Goal: Use online tool/utility: Utilize a website feature to perform a specific function

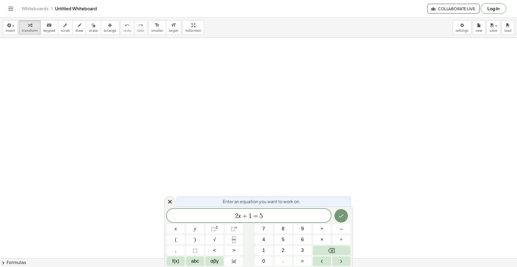
click at [215, 266] on div "Enter an equation you want to work on. 2 x + 1 = 5 x y ⬚ 2 ⬚ n 7 8 9 + – ( ) √ …" at bounding box center [258, 236] width 189 height 61
click at [214, 260] on span "αβγ" at bounding box center [215, 261] width 8 height 7
click at [186, 261] on button "ζ" at bounding box center [189, 261] width 14 height 9
click at [175, 262] on span "123" at bounding box center [174, 261] width 8 height 7
click at [188, 262] on button "abc" at bounding box center [195, 261] width 18 height 9
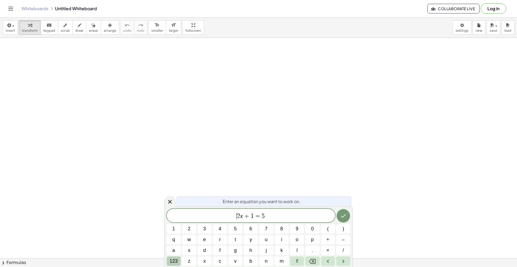
click at [175, 263] on span "123" at bounding box center [174, 261] width 8 height 7
click at [176, 261] on span "f(x)" at bounding box center [175, 261] width 7 height 7
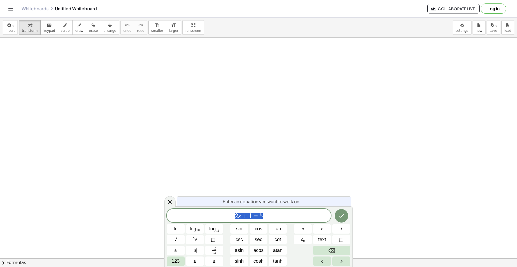
drag, startPoint x: 281, startPoint y: 215, endPoint x: 219, endPoint y: 219, distance: 61.5
click at [224, 217] on span "2 x + 1 = 5" at bounding box center [249, 216] width 164 height 8
click at [175, 259] on span "123" at bounding box center [176, 261] width 8 height 7
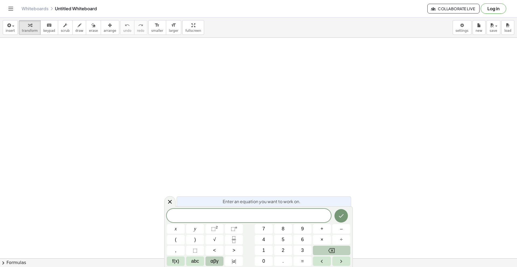
click at [216, 257] on button "αβγ" at bounding box center [215, 261] width 18 height 9
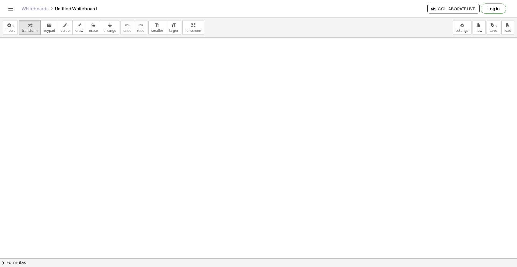
click at [14, 263] on button "chevron_right Formulas" at bounding box center [258, 262] width 517 height 9
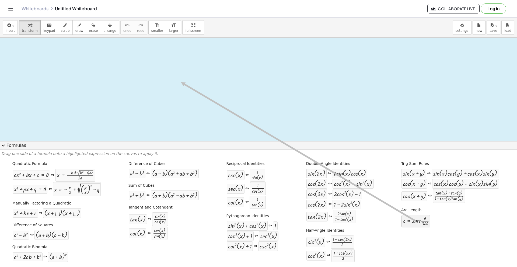
drag, startPoint x: 417, startPoint y: 220, endPoint x: 177, endPoint y: 82, distance: 276.9
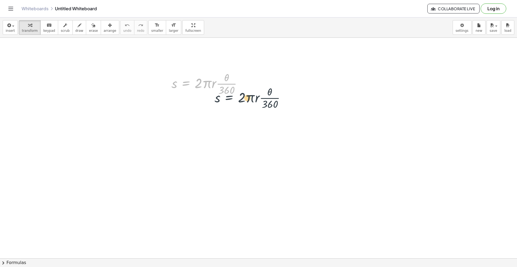
drag, startPoint x: 199, startPoint y: 86, endPoint x: 242, endPoint y: 105, distance: 47.1
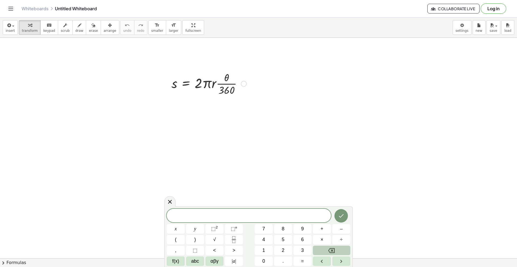
click at [206, 88] on div at bounding box center [209, 83] width 80 height 27
click at [200, 85] on div at bounding box center [209, 83] width 80 height 27
click at [173, 200] on div at bounding box center [169, 201] width 11 height 11
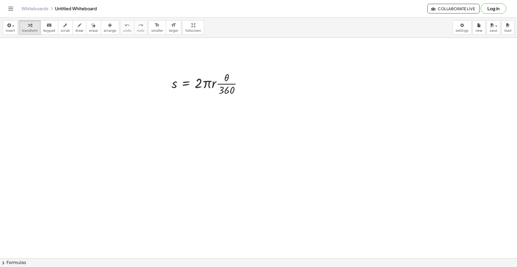
click at [9, 266] on button "chevron_right Formulas" at bounding box center [258, 262] width 517 height 9
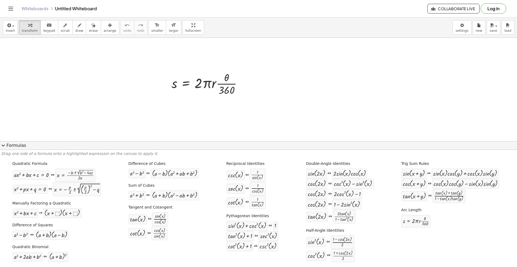
click at [11, 264] on div "Quadratic Formula + · a · x 2 + · b · x + c = 0 ⇔ x = · ( − b ± 2 √ ( + b 2 − ·…" at bounding box center [258, 212] width 515 height 106
click at [47, 27] on icon "keyboard" at bounding box center [49, 25] width 5 height 6
click at [31, 28] on div "button" at bounding box center [30, 25] width 16 height 6
click at [12, 30] on span "insert" at bounding box center [10, 31] width 9 height 4
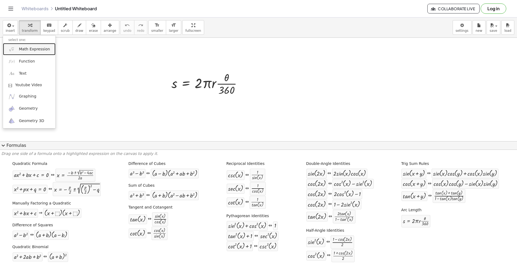
click at [37, 48] on span "Math Expression" at bounding box center [34, 49] width 31 height 5
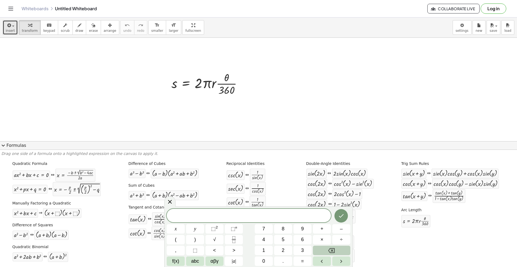
click at [11, 32] on span "insert" at bounding box center [10, 31] width 9 height 4
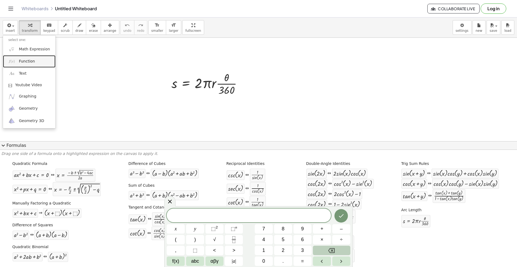
click at [29, 61] on span "Function" at bounding box center [27, 61] width 16 height 5
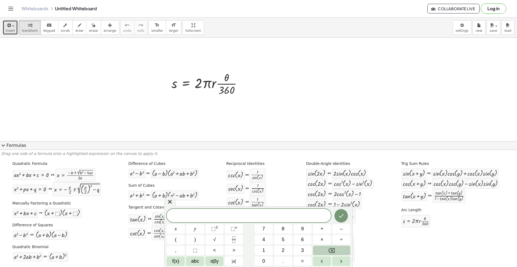
click at [8, 29] on span "insert" at bounding box center [10, 31] width 9 height 4
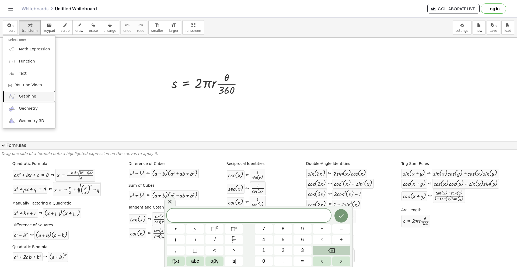
click at [21, 97] on span "Graphing" at bounding box center [28, 96] width 18 height 5
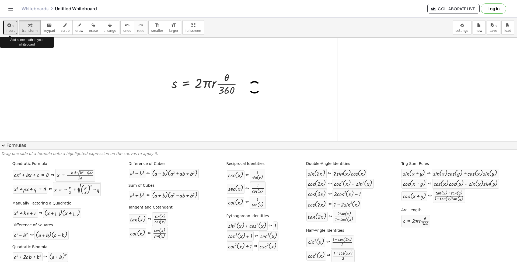
click at [13, 30] on span "insert" at bounding box center [10, 31] width 9 height 4
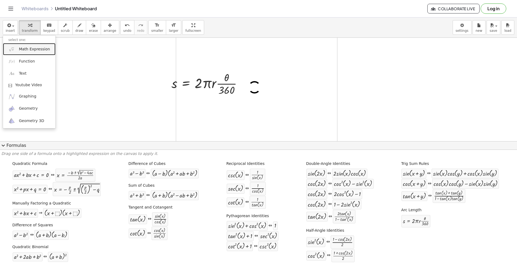
click at [31, 53] on link "Math Expression" at bounding box center [29, 49] width 53 height 12
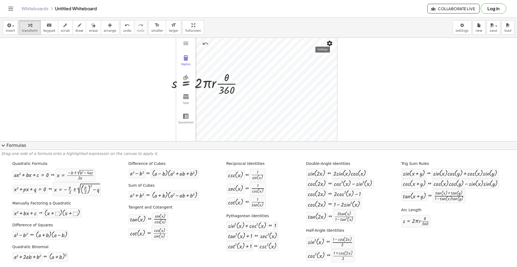
click at [327, 44] on img "Settings" at bounding box center [330, 43] width 6 height 6
click at [185, 41] on img "Graphing Calculator" at bounding box center [186, 43] width 6 height 6
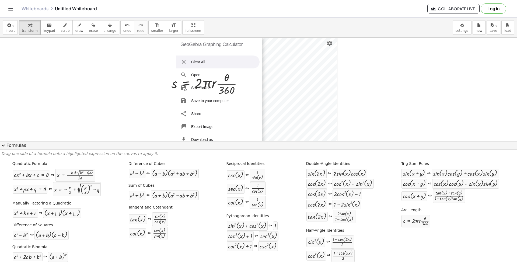
click at [194, 59] on li "Clear All" at bounding box center [218, 62] width 84 height 13
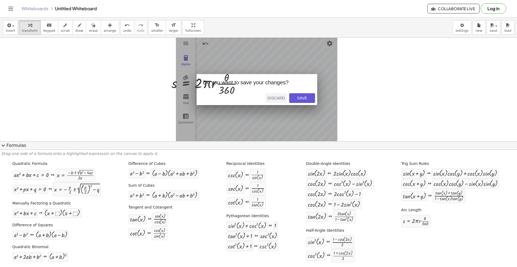
click at [282, 97] on div "Discard" at bounding box center [277, 98] width 18 height 4
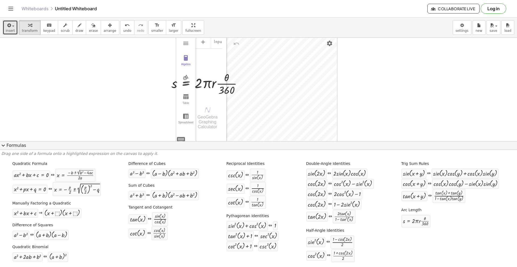
click at [9, 26] on icon "button" at bounding box center [8, 25] width 5 height 6
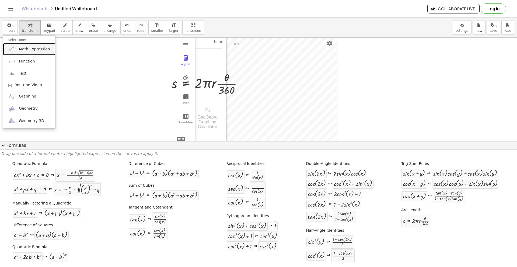
click at [16, 48] on link "Math Expression" at bounding box center [29, 49] width 53 height 12
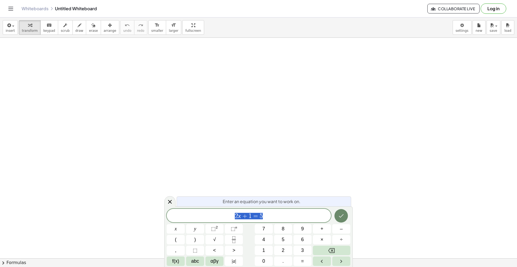
click at [343, 219] on button "Done" at bounding box center [341, 215] width 13 height 13
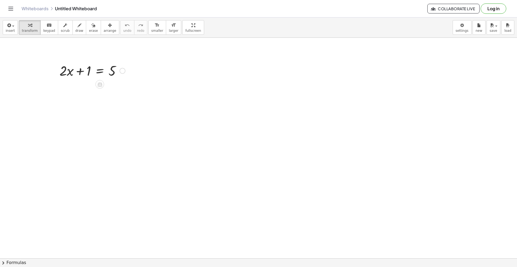
click at [79, 72] on div at bounding box center [92, 70] width 71 height 18
click at [19, 264] on button "chevron_right Formulas" at bounding box center [258, 262] width 517 height 9
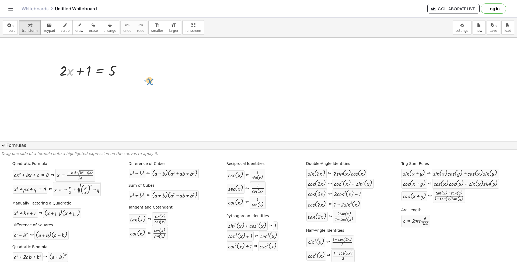
drag, startPoint x: 73, startPoint y: 69, endPoint x: 161, endPoint y: 80, distance: 88.7
drag, startPoint x: 68, startPoint y: 72, endPoint x: 63, endPoint y: 72, distance: 4.9
drag, startPoint x: 63, startPoint y: 72, endPoint x: 50, endPoint y: 58, distance: 19.3
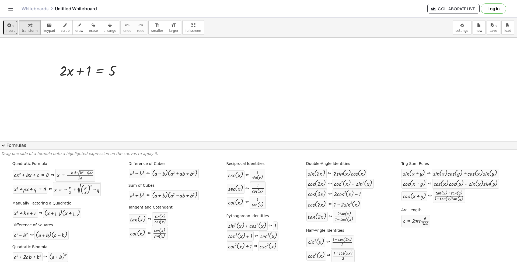
click at [11, 25] on span "button" at bounding box center [11, 26] width 1 height 4
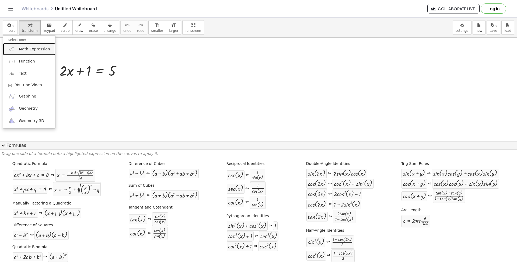
click at [28, 50] on span "Math Expression" at bounding box center [34, 49] width 31 height 5
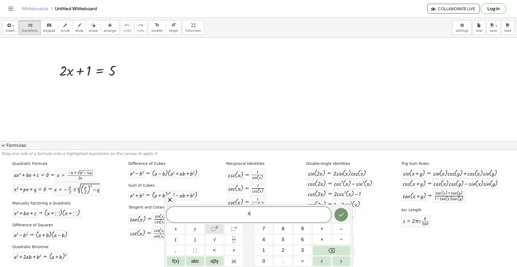
click at [217, 224] on button "⬚ 2" at bounding box center [215, 228] width 18 height 9
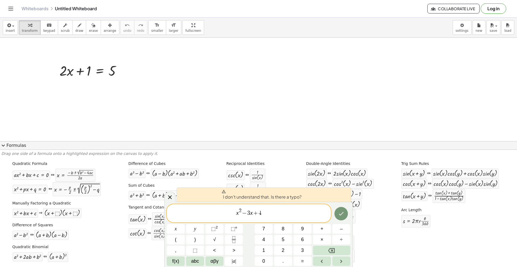
click at [285, 219] on span "x 2 − 3 x + 4 ​" at bounding box center [249, 213] width 164 height 12
click at [289, 212] on span "x 2 − 3 x + 4 ​" at bounding box center [249, 213] width 164 height 12
click at [283, 214] on span "x 2 − 3 x + 4 = 0 ​" at bounding box center [249, 213] width 164 height 12
click at [256, 217] on span "x 2 − 3 x + 4 = 0 ​" at bounding box center [249, 213] width 164 height 12
click at [268, 217] on span "x 2 − 3 x + 4 = 0 ​" at bounding box center [249, 213] width 164 height 12
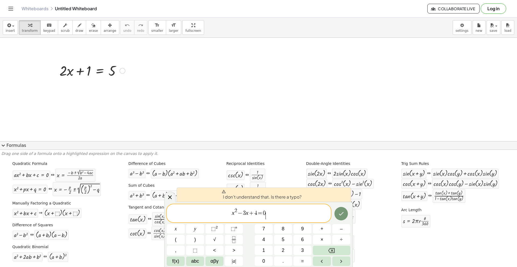
click at [121, 71] on div at bounding box center [123, 71] width 6 height 6
click at [151, 55] on span "Fix a mistake" at bounding box center [145, 54] width 22 height 4
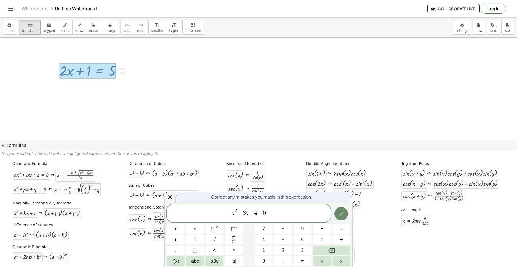
click at [343, 212] on icon "Done" at bounding box center [341, 213] width 6 height 6
click at [345, 218] on button "Done" at bounding box center [341, 213] width 13 height 13
click at [290, 212] on span "x 2 − 3 x + 4 = 0 ​" at bounding box center [249, 213] width 164 height 12
click at [88, 68] on div at bounding box center [88, 71] width 56 height 16
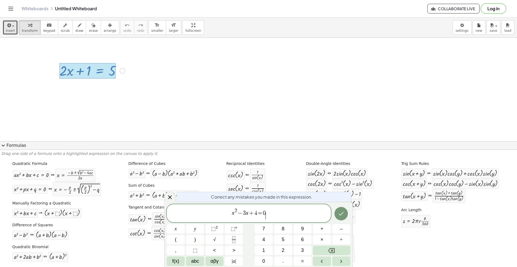
click at [12, 30] on span "insert" at bounding box center [10, 31] width 9 height 4
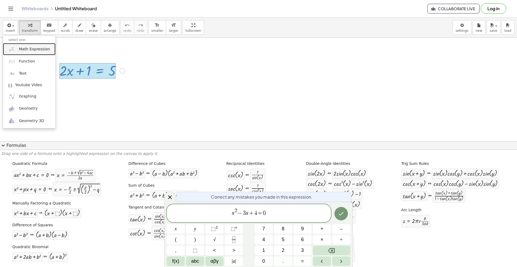
click at [29, 47] on span "Math Expression" at bounding box center [34, 49] width 31 height 5
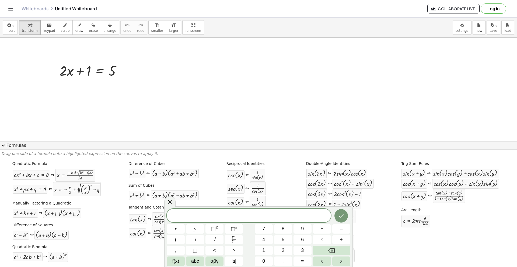
click at [293, 221] on div "​" at bounding box center [249, 215] width 164 height 13
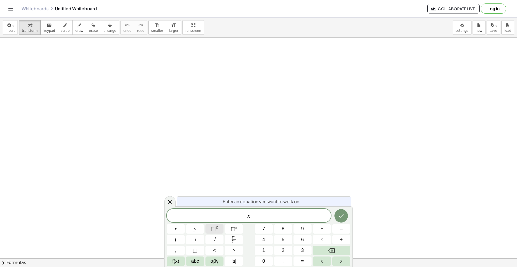
click at [216, 229] on span "⬚ 2" at bounding box center [214, 228] width 7 height 7
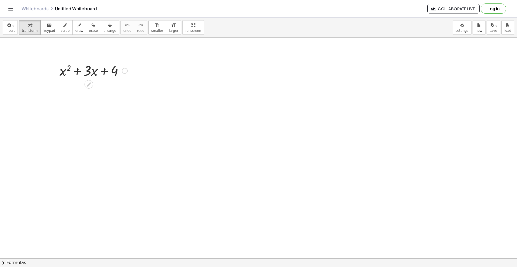
click at [92, 71] on div at bounding box center [93, 70] width 73 height 18
click at [14, 262] on button "chevron_right Formulas" at bounding box center [258, 262] width 517 height 9
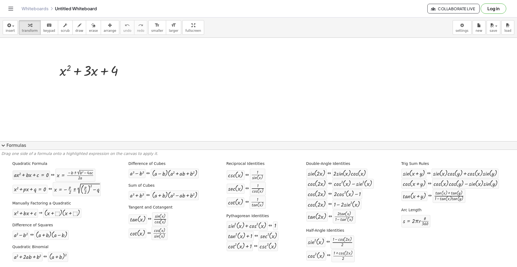
drag, startPoint x: 34, startPoint y: 179, endPoint x: 39, endPoint y: 172, distance: 8.7
click at [41, 172] on div "+ · a · x 2 + · b · x + c = 0 ⇔ x = · ( − b ± 2 √ ( + b 2 − · 4 · a · c ) ) · 2…" at bounding box center [53, 174] width 83 height 13
drag, startPoint x: 38, startPoint y: 177, endPoint x: 85, endPoint y: 70, distance: 116.9
click at [95, 71] on div at bounding box center [93, 70] width 73 height 18
click at [86, 85] on icon at bounding box center [89, 85] width 6 height 6
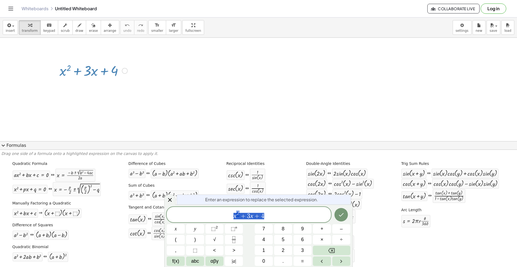
click at [280, 219] on span "x 2 + 3 x + 4" at bounding box center [249, 215] width 164 height 10
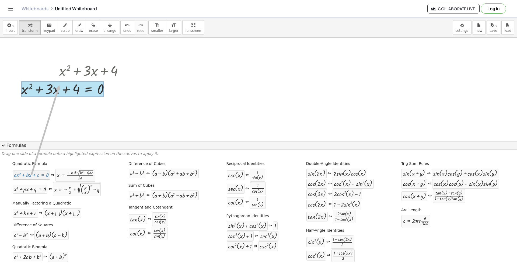
drag, startPoint x: 30, startPoint y: 175, endPoint x: 59, endPoint y: 85, distance: 94.6
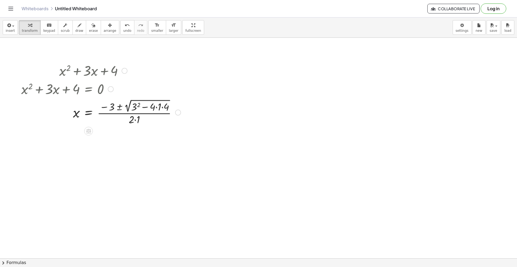
click at [160, 107] on div at bounding box center [101, 112] width 165 height 28
click at [89, 71] on div "+ x 2 + · 3 · x + 4 + x 2 + · 3 · x + 4 = 0 x 4 = · ( − 3 ± 2 √ ( + 3 2 − · 4 ·…" at bounding box center [89, 71] width 0 height 0
click at [159, 133] on div at bounding box center [101, 140] width 165 height 28
click at [135, 138] on div at bounding box center [101, 140] width 165 height 28
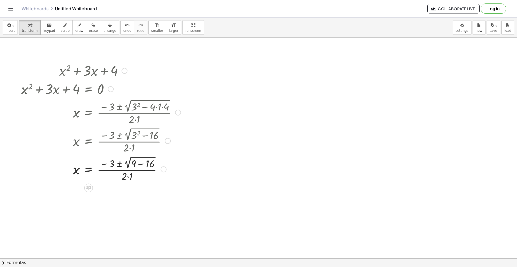
click at [133, 168] on div at bounding box center [101, 169] width 165 height 28
click at [134, 166] on div at bounding box center [101, 169] width 165 height 28
click at [129, 164] on div at bounding box center [101, 169] width 165 height 28
click at [135, 164] on div at bounding box center [101, 169] width 165 height 28
click at [134, 164] on div at bounding box center [101, 169] width 165 height 28
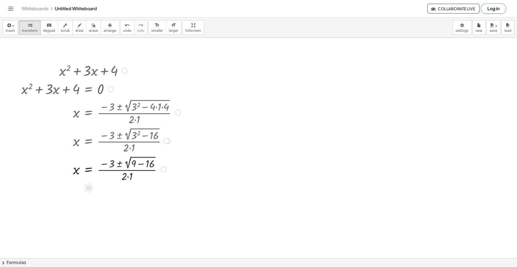
click at [128, 176] on div at bounding box center [101, 169] width 165 height 28
click at [135, 190] on div at bounding box center [101, 197] width 165 height 28
click at [136, 192] on div at bounding box center [101, 197] width 165 height 28
click at [132, 192] on div at bounding box center [101, 197] width 165 height 28
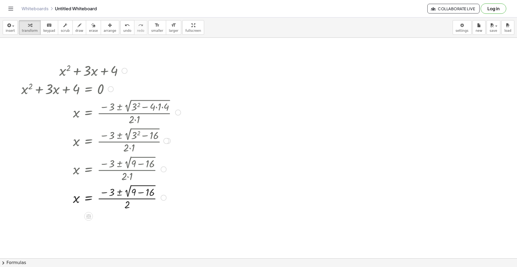
click at [132, 192] on div at bounding box center [101, 197] width 165 height 28
click at [128, 192] on div at bounding box center [101, 197] width 165 height 28
click at [125, 192] on div at bounding box center [101, 197] width 165 height 28
click at [126, 192] on div at bounding box center [101, 197] width 165 height 28
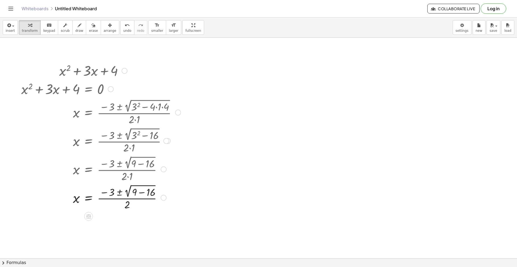
click at [141, 192] on div at bounding box center [101, 197] width 165 height 28
click at [143, 192] on div at bounding box center [101, 197] width 165 height 28
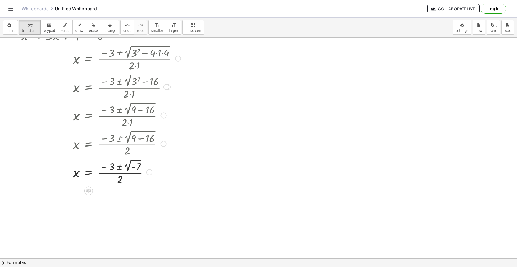
click at [128, 170] on div at bounding box center [101, 172] width 165 height 28
drag, startPoint x: 129, startPoint y: 167, endPoint x: 165, endPoint y: 168, distance: 35.8
click at [165, 168] on div at bounding box center [101, 172] width 165 height 28
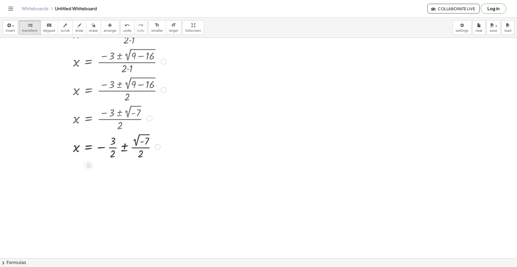
click at [112, 143] on div at bounding box center [101, 146] width 165 height 28
click at [111, 151] on div at bounding box center [101, 146] width 165 height 28
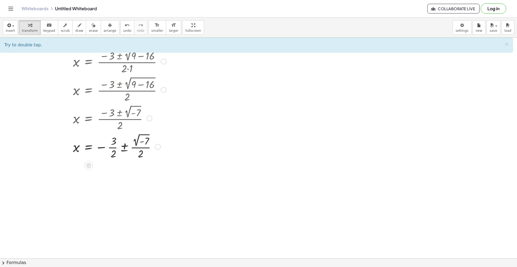
click at [111, 147] on div at bounding box center [101, 146] width 165 height 28
click at [112, 148] on div at bounding box center [101, 146] width 165 height 28
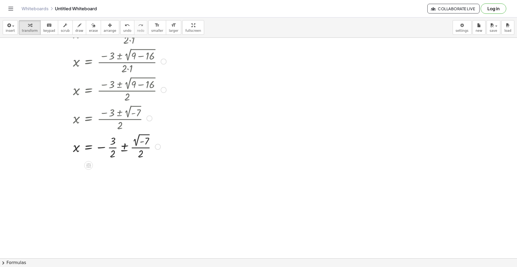
click at [112, 148] on div at bounding box center [101, 146] width 165 height 28
click at [143, 176] on div at bounding box center [101, 175] width 165 height 28
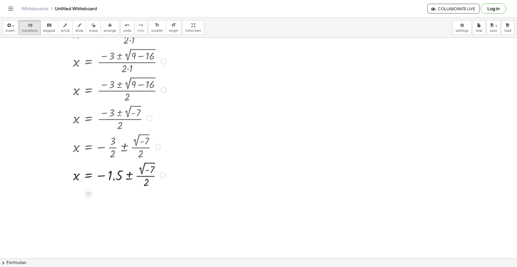
click at [143, 176] on div at bounding box center [101, 175] width 165 height 28
click at [131, 176] on div at bounding box center [101, 175] width 165 height 28
click at [158, 198] on div at bounding box center [101, 203] width 165 height 28
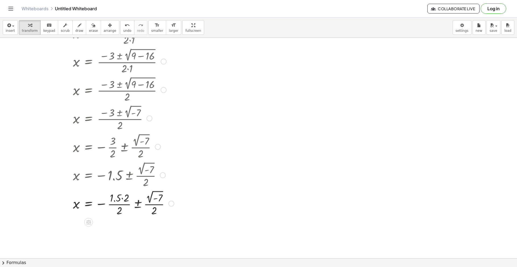
click at [158, 198] on div at bounding box center [101, 203] width 165 height 28
click at [149, 197] on div at bounding box center [101, 203] width 165 height 28
click at [150, 197] on div at bounding box center [101, 203] width 165 height 28
click at [153, 214] on div at bounding box center [101, 203] width 165 height 28
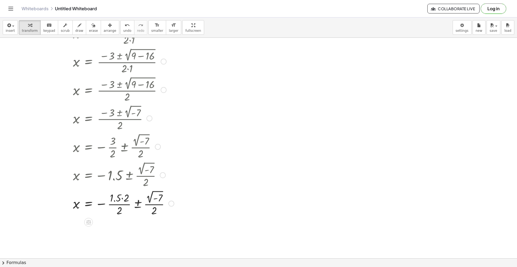
click at [124, 199] on div at bounding box center [101, 203] width 165 height 28
click at [135, 197] on div at bounding box center [108, 203] width 178 height 28
click at [139, 221] on div at bounding box center [101, 231] width 165 height 28
click at [140, 224] on div at bounding box center [101, 231] width 165 height 28
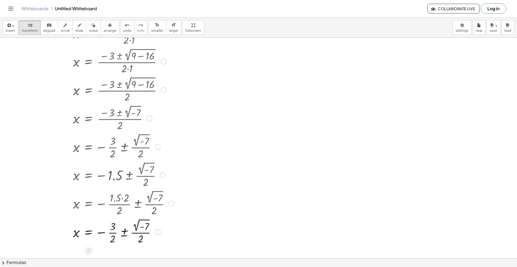
click at [137, 228] on div at bounding box center [101, 231] width 165 height 28
click at [138, 238] on div at bounding box center [101, 231] width 165 height 28
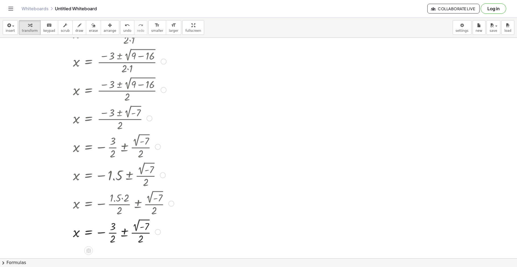
scroll to position [162, 0]
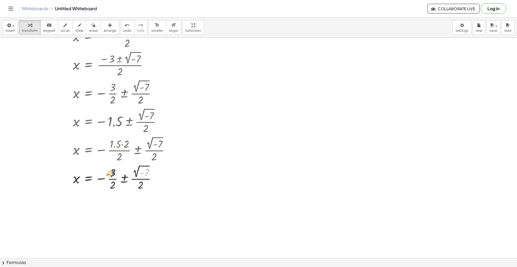
drag, startPoint x: 133, startPoint y: 175, endPoint x: 106, endPoint y: 175, distance: 27.5
click at [106, 175] on div at bounding box center [101, 178] width 165 height 28
drag, startPoint x: 143, startPoint y: 183, endPoint x: 116, endPoint y: 184, distance: 26.4
click at [116, 184] on div at bounding box center [101, 178] width 165 height 28
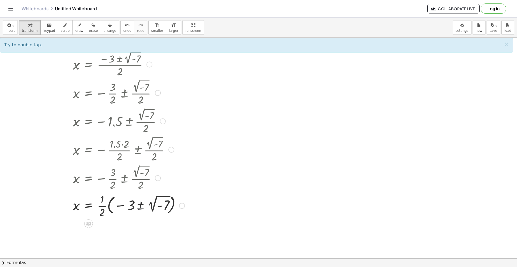
click at [131, 207] on div at bounding box center [103, 205] width 169 height 27
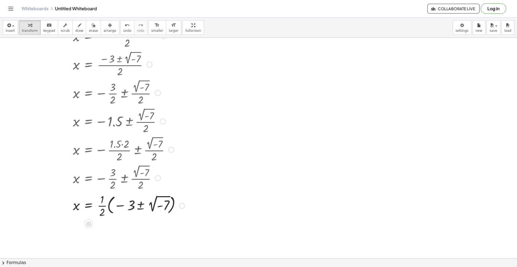
click at [131, 207] on div at bounding box center [103, 205] width 169 height 27
